Goal: Task Accomplishment & Management: Complete application form

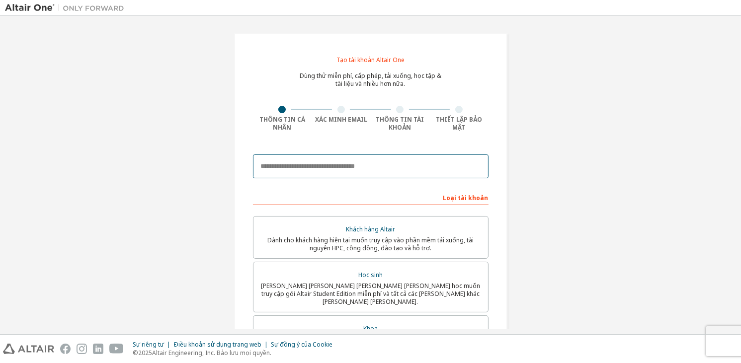
click at [324, 171] on input "email" at bounding box center [371, 167] width 236 height 24
type input "**********"
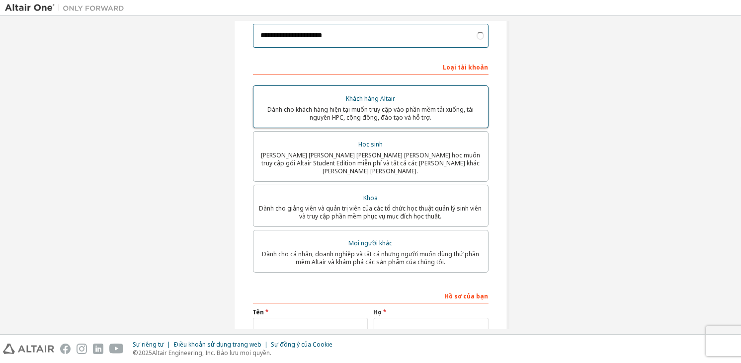
scroll to position [130, 0]
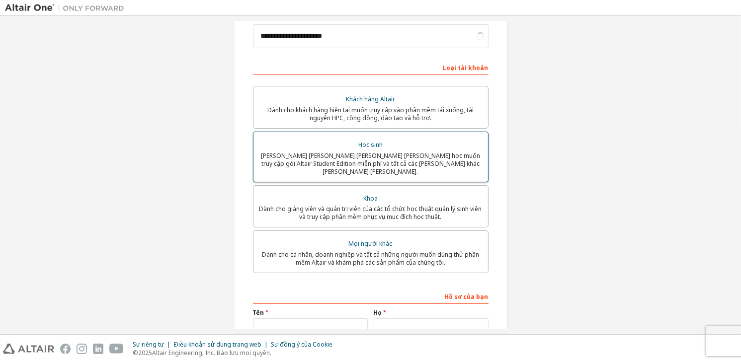
click at [374, 157] on font "[PERSON_NAME] [PERSON_NAME] [PERSON_NAME] [PERSON_NAME] học muốn truy cập gói A…" at bounding box center [370, 164] width 219 height 24
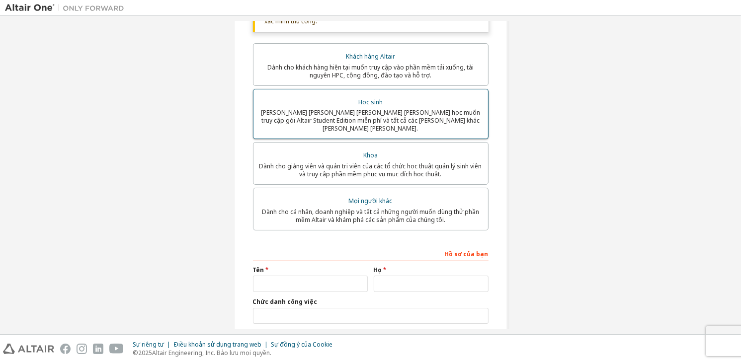
scroll to position [208, 0]
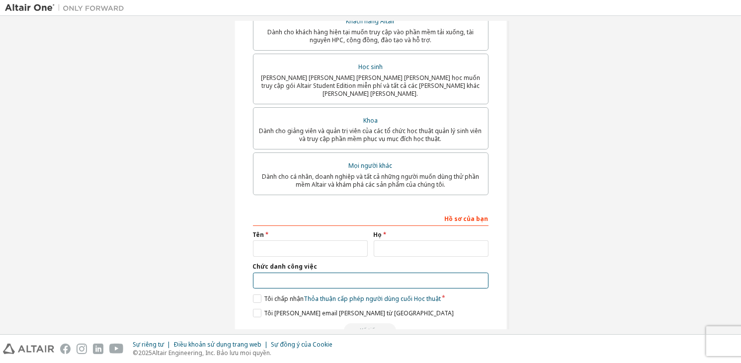
click at [310, 279] on input "text" at bounding box center [371, 281] width 236 height 16
type input "*"
click at [342, 234] on div "Tên" at bounding box center [310, 244] width 121 height 26
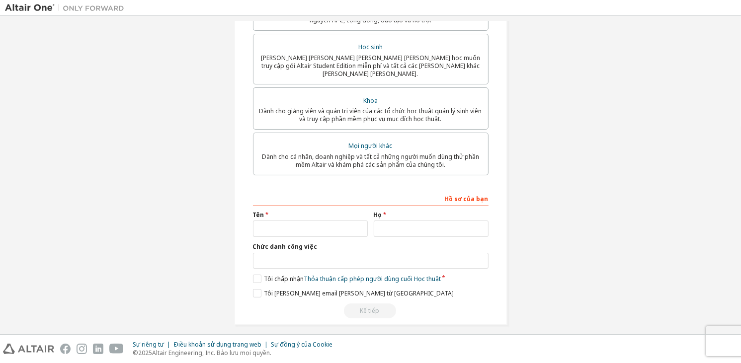
scroll to position [229, 0]
click at [331, 228] on input "text" at bounding box center [310, 228] width 115 height 16
type input "****"
click at [374, 223] on input "text" at bounding box center [431, 228] width 115 height 16
type input "**"
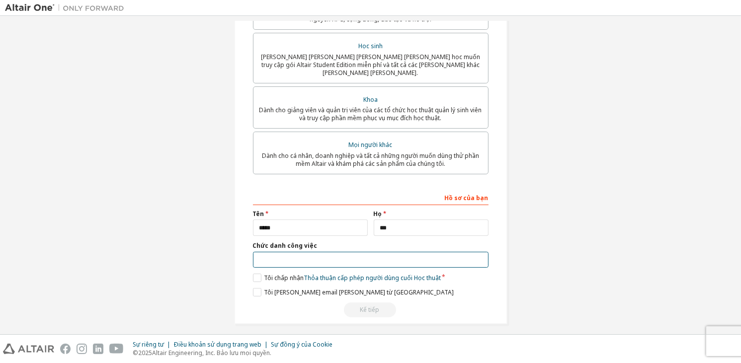
click at [354, 252] on input "text" at bounding box center [371, 260] width 236 height 16
type input "********"
click at [253, 274] on label "Tôi chấp nhận Thỏa thuận cấp phép người dùng cuối Học thuật" at bounding box center [347, 278] width 188 height 8
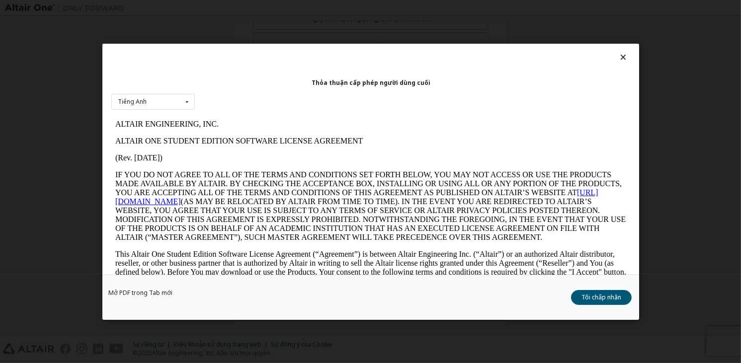
scroll to position [0, 0]
click at [606, 294] on font "Tôi chấp nhận" at bounding box center [601, 297] width 40 height 8
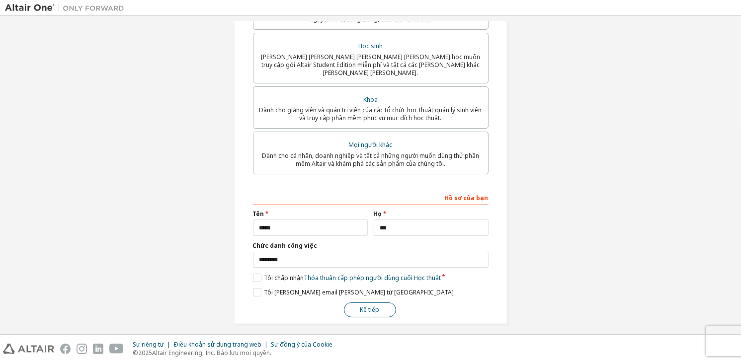
click at [368, 303] on button "Kế tiếp" at bounding box center [370, 310] width 52 height 15
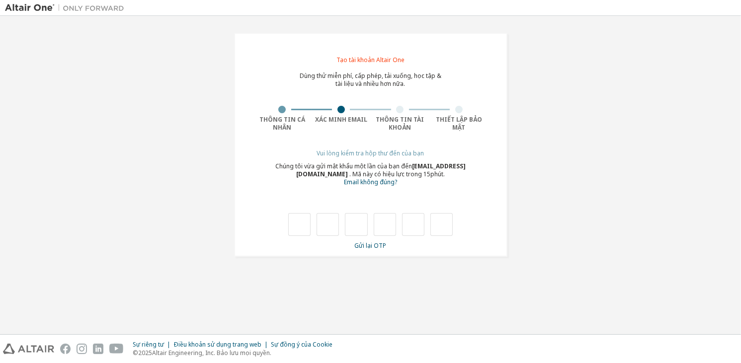
type input "*"
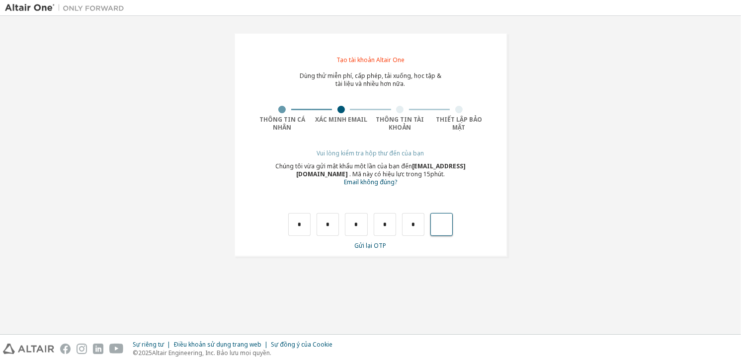
type input "*"
